Goal: Task Accomplishment & Management: Use online tool/utility

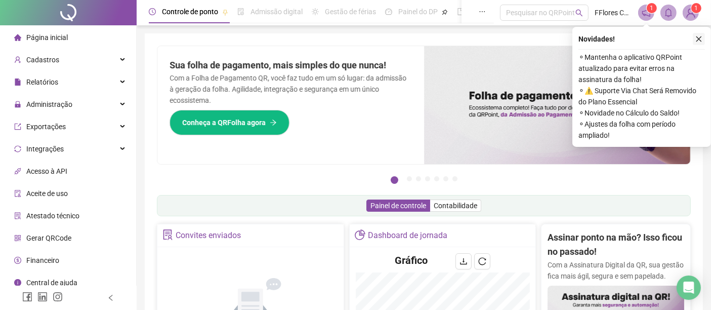
click at [700, 35] on icon "close" at bounding box center [698, 38] width 7 height 7
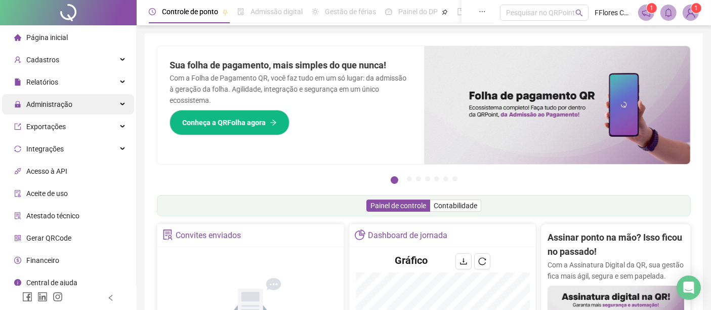
click at [37, 109] on span "Administração" at bounding box center [43, 104] width 58 height 20
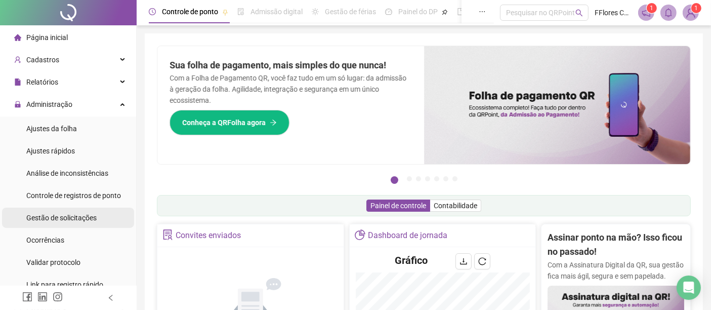
click at [43, 216] on span "Gestão de solicitações" at bounding box center [61, 217] width 70 height 8
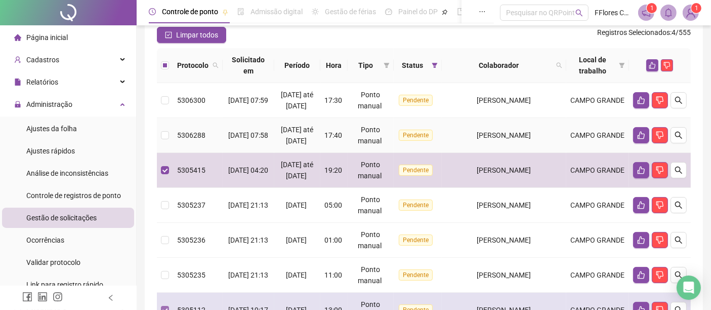
scroll to position [26, 0]
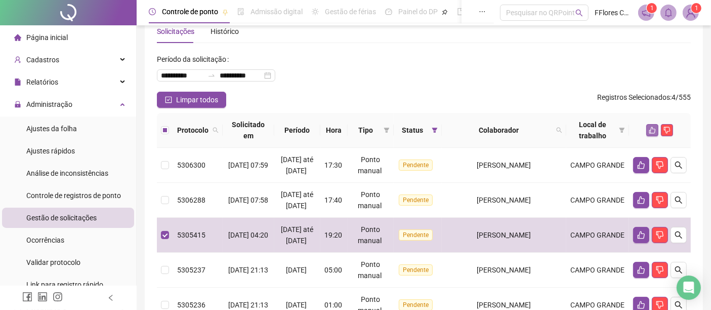
click at [652, 128] on icon "like" at bounding box center [652, 130] width 7 height 7
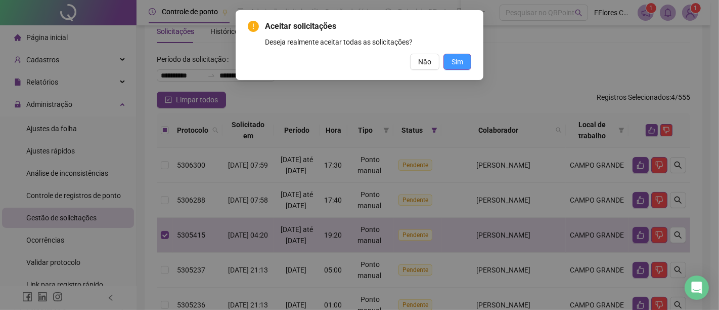
click at [458, 57] on span "Sim" at bounding box center [458, 61] width 12 height 11
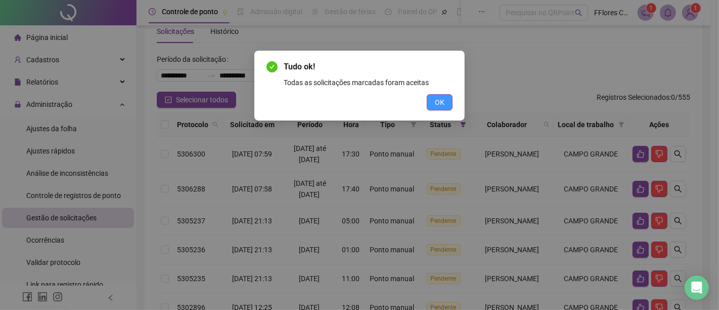
click at [440, 101] on span "OK" at bounding box center [440, 102] width 10 height 11
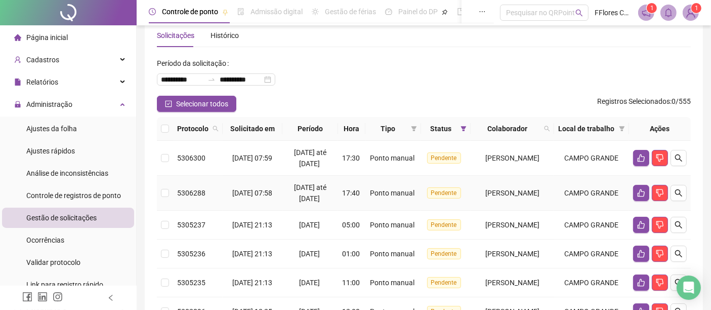
scroll to position [0, 0]
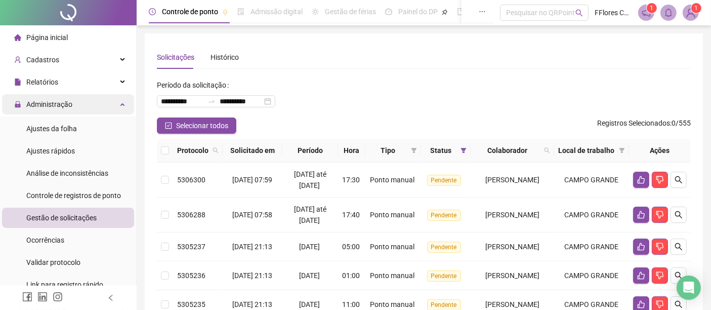
click at [58, 106] on span "Administração" at bounding box center [49, 104] width 46 height 8
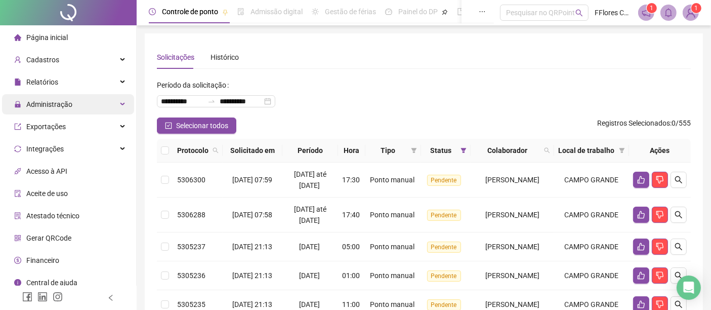
click at [58, 106] on span "Administração" at bounding box center [49, 104] width 46 height 8
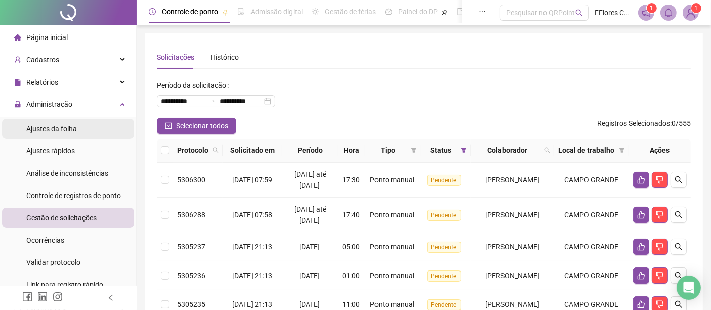
click at [55, 133] on span "Ajustes da folha" at bounding box center [51, 128] width 51 height 8
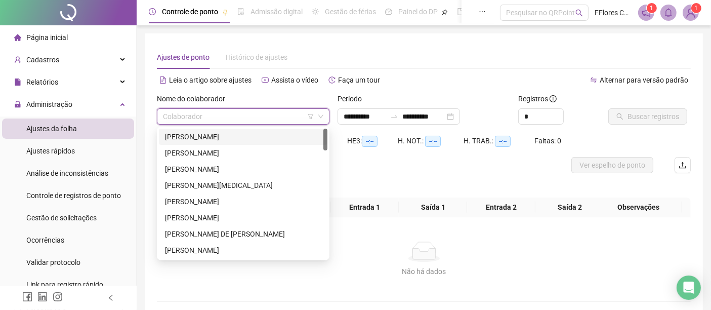
click at [203, 118] on input "search" at bounding box center [238, 116] width 151 height 15
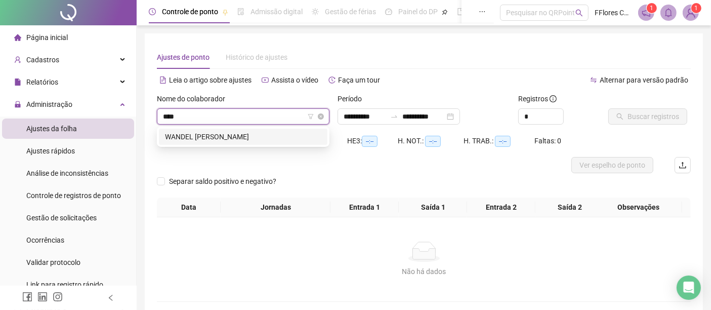
type input "*****"
click at [205, 143] on div "WANDEL [PERSON_NAME]" at bounding box center [243, 136] width 168 height 16
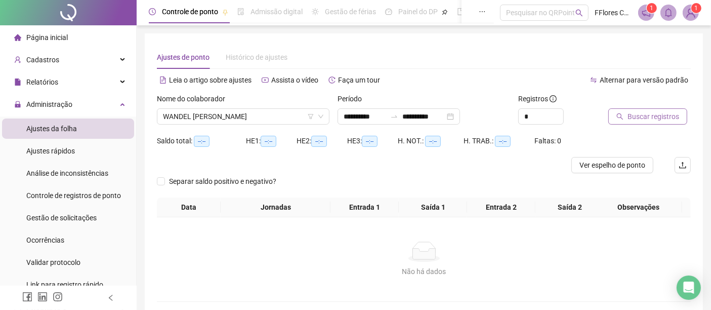
click at [636, 114] on span "Buscar registros" at bounding box center [653, 116] width 52 height 11
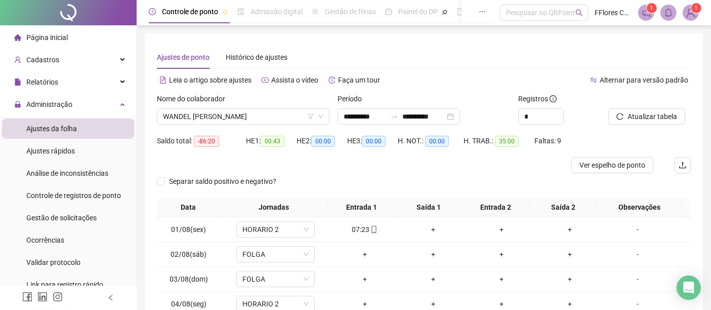
click at [601, 78] on span "Alternar para versão padrão" at bounding box center [643, 80] width 89 height 8
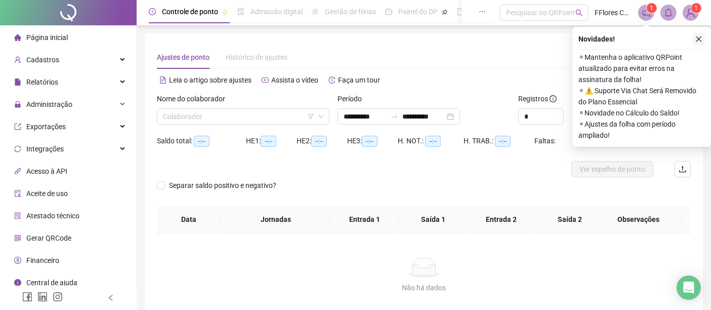
click at [700, 40] on icon "close" at bounding box center [699, 39] width 6 height 6
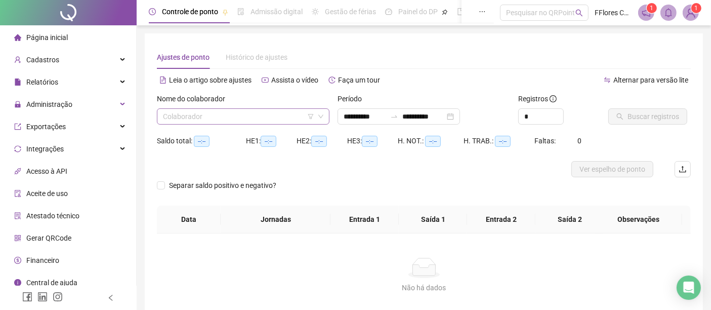
click at [220, 119] on input "search" at bounding box center [238, 116] width 151 height 15
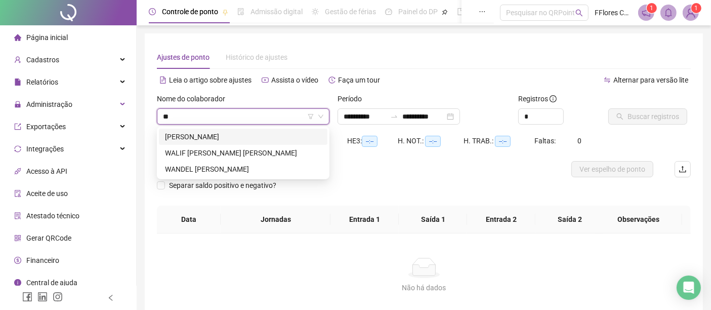
type input "***"
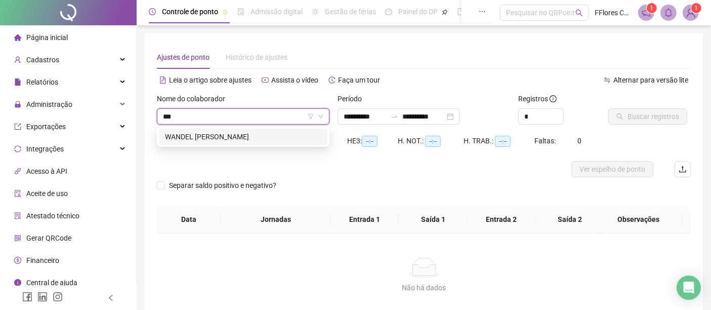
click at [221, 137] on div "WANDEL [PERSON_NAME]" at bounding box center [243, 136] width 156 height 11
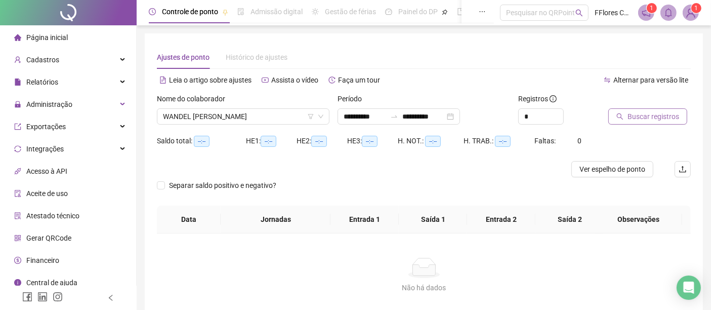
click at [635, 114] on span "Buscar registros" at bounding box center [653, 116] width 52 height 11
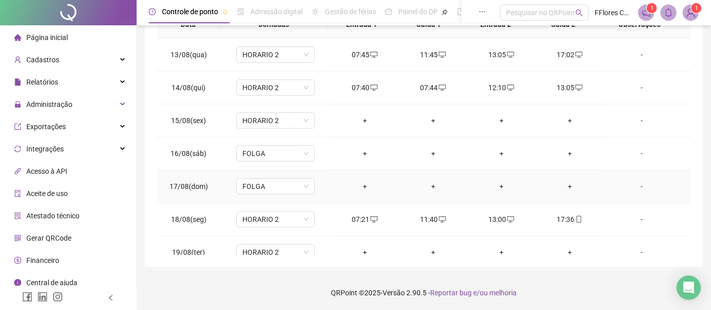
scroll to position [406, 0]
